Goal: Information Seeking & Learning: Check status

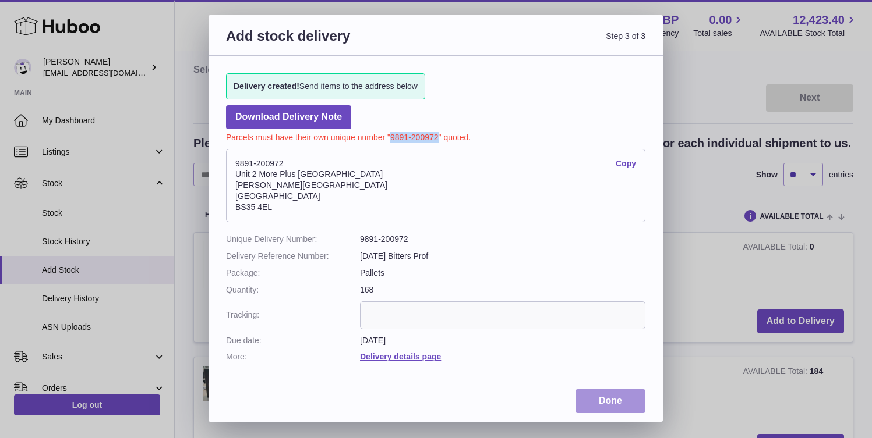
click at [623, 396] on link "Done" at bounding box center [610, 401] width 70 height 24
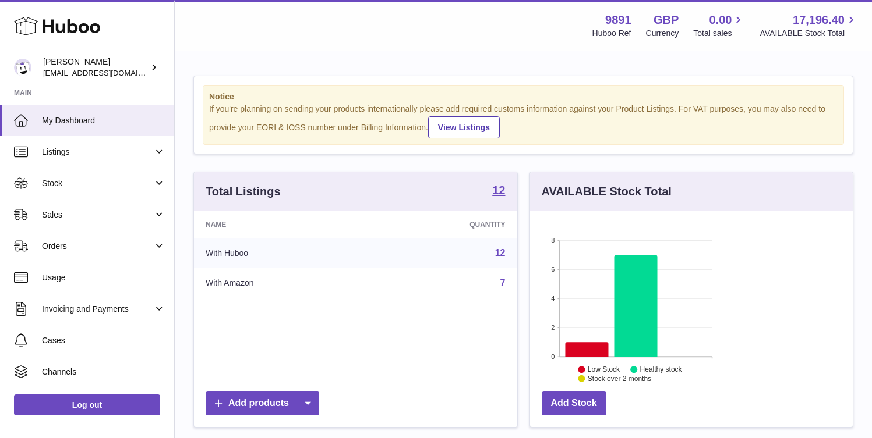
scroll to position [182, 211]
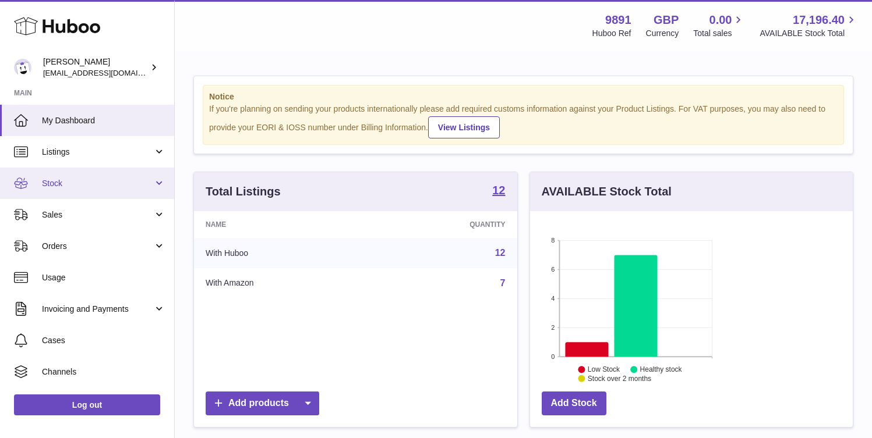
click at [75, 172] on link "Stock" at bounding box center [87, 183] width 174 height 31
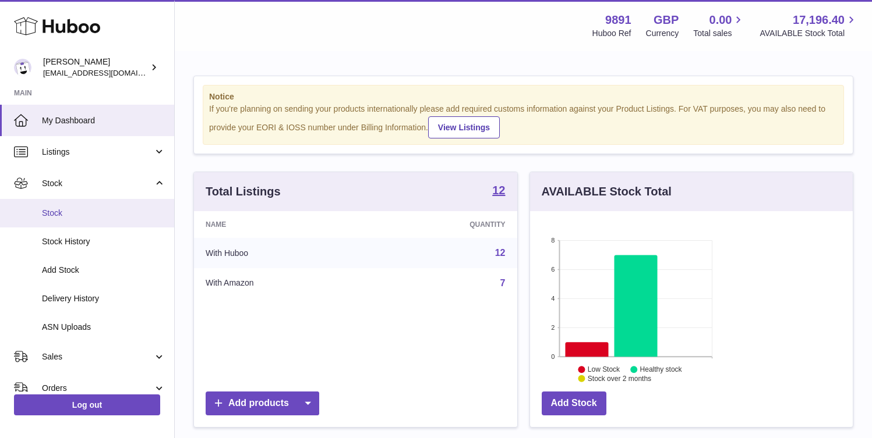
click at [88, 215] on span "Stock" at bounding box center [103, 213] width 123 height 11
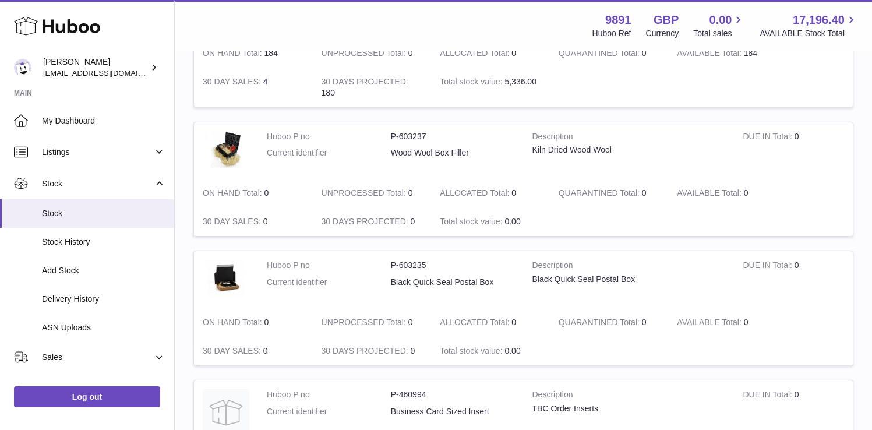
scroll to position [381, 0]
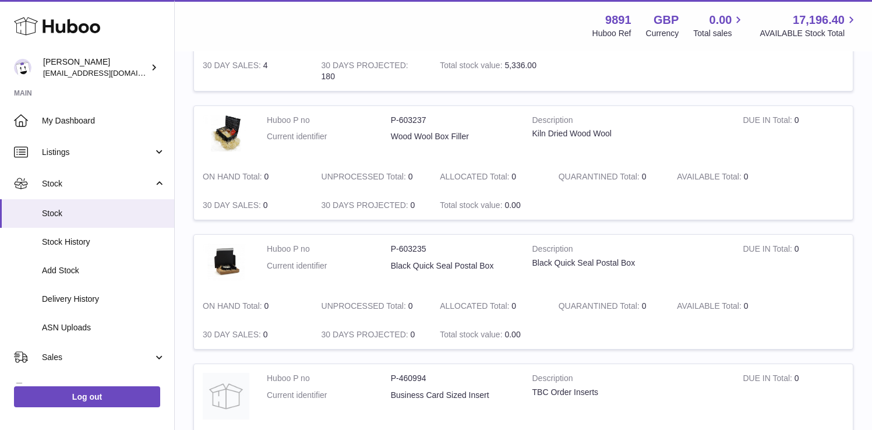
drag, startPoint x: 587, startPoint y: 280, endPoint x: 619, endPoint y: 283, distance: 32.7
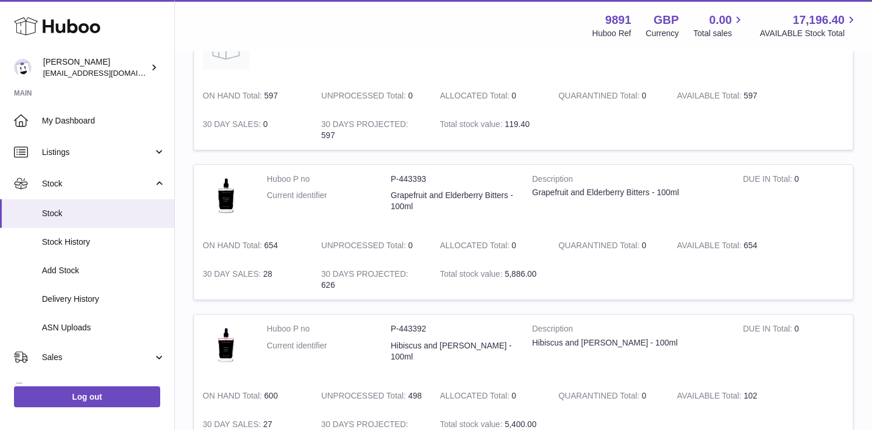
scroll to position [787, 0]
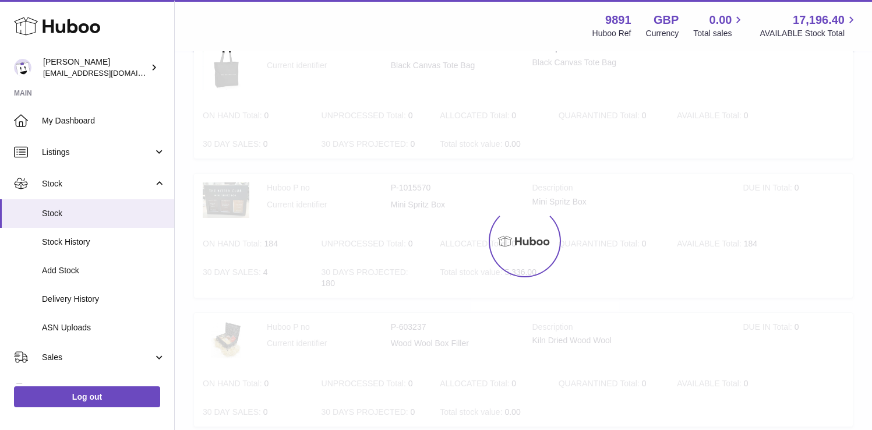
scroll to position [52, 0]
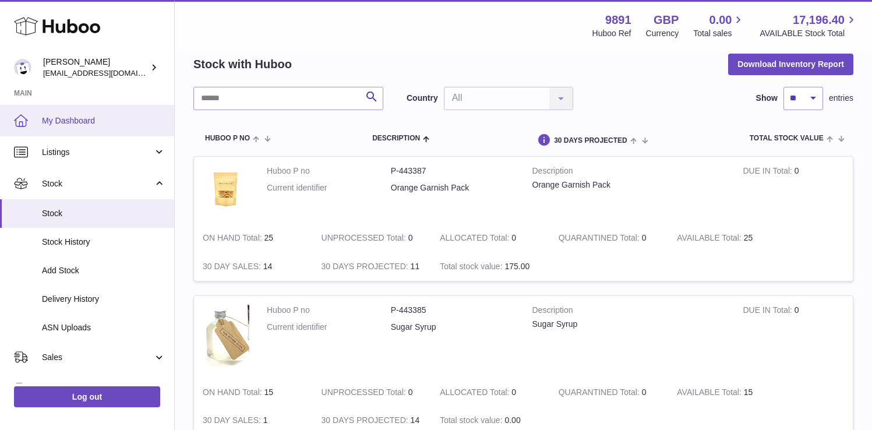
click at [79, 115] on span "My Dashboard" at bounding box center [103, 120] width 123 height 11
